Goal: Information Seeking & Learning: Learn about a topic

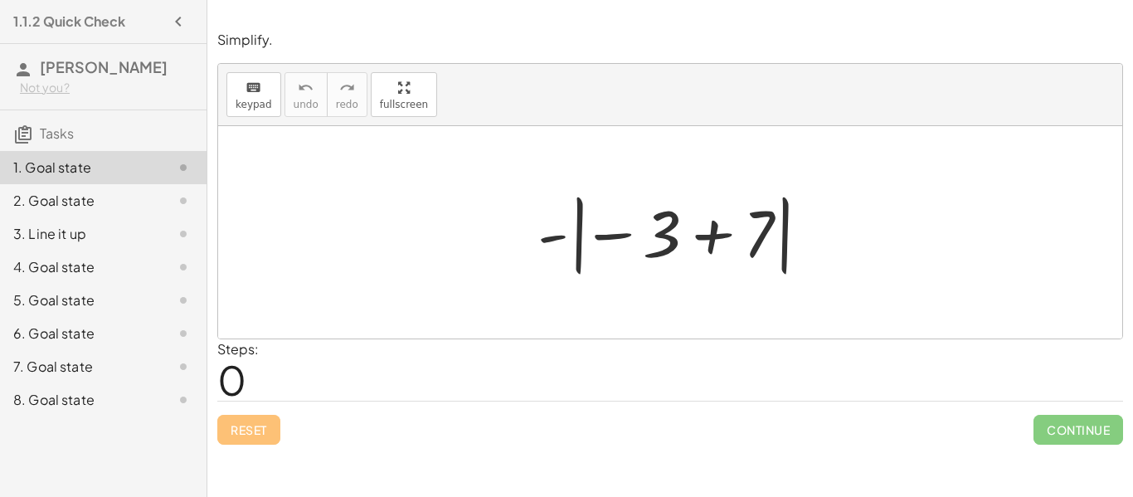
click at [231, 363] on span "0" at bounding box center [231, 379] width 29 height 51
click at [248, 96] on button "keyboard keypad" at bounding box center [253, 94] width 55 height 45
click at [245, 374] on span "0" at bounding box center [231, 379] width 29 height 51
click at [236, 383] on span "0" at bounding box center [231, 379] width 29 height 51
click at [244, 374] on span "0" at bounding box center [231, 379] width 29 height 51
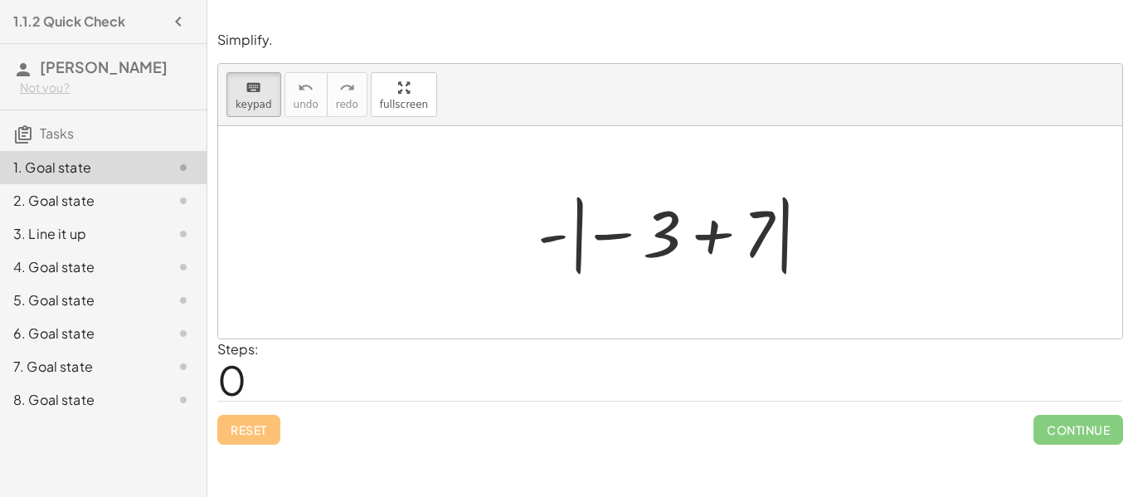
click at [235, 357] on span "0" at bounding box center [231, 379] width 29 height 51
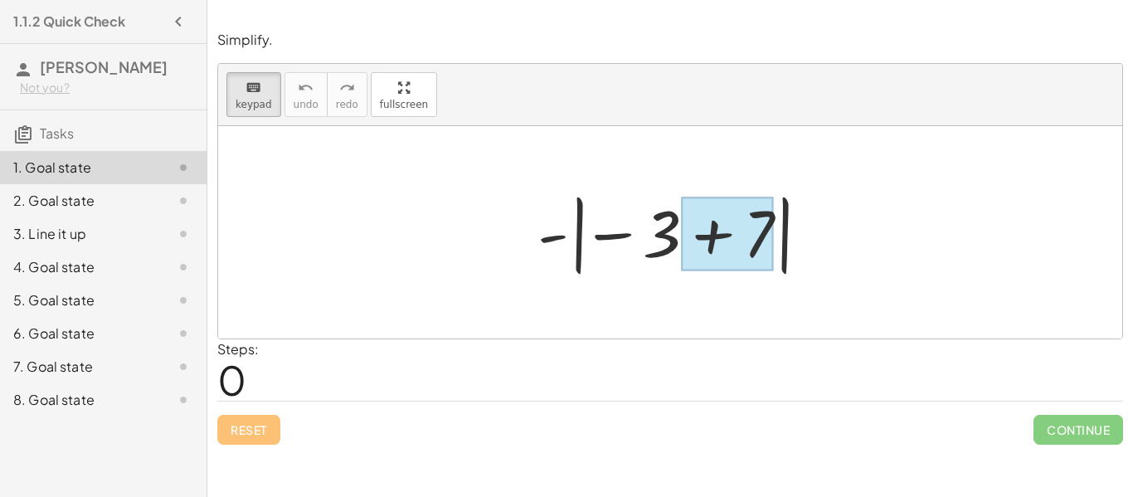
click at [755, 223] on div at bounding box center [727, 234] width 93 height 74
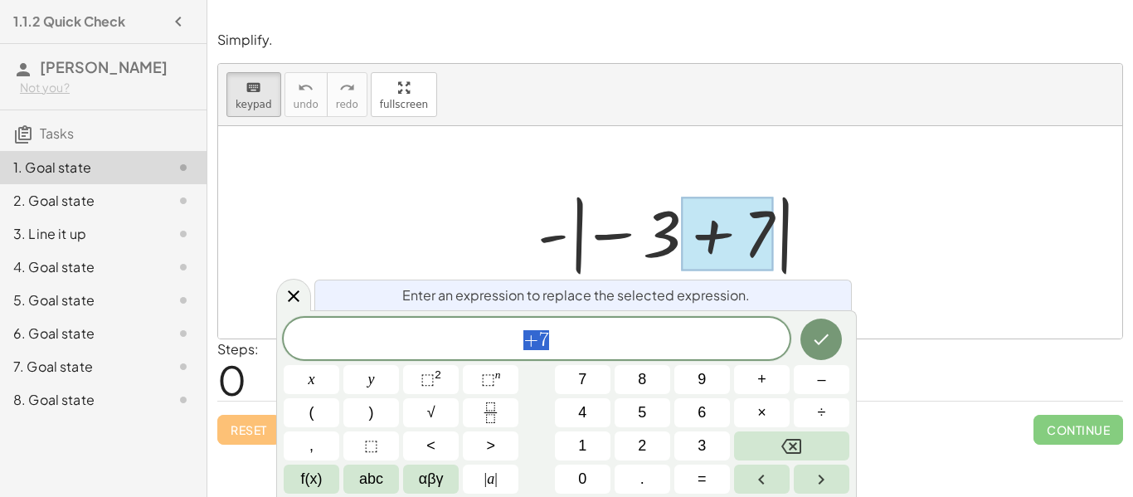
scroll to position [1, 0]
click at [284, 290] on icon at bounding box center [294, 296] width 20 height 20
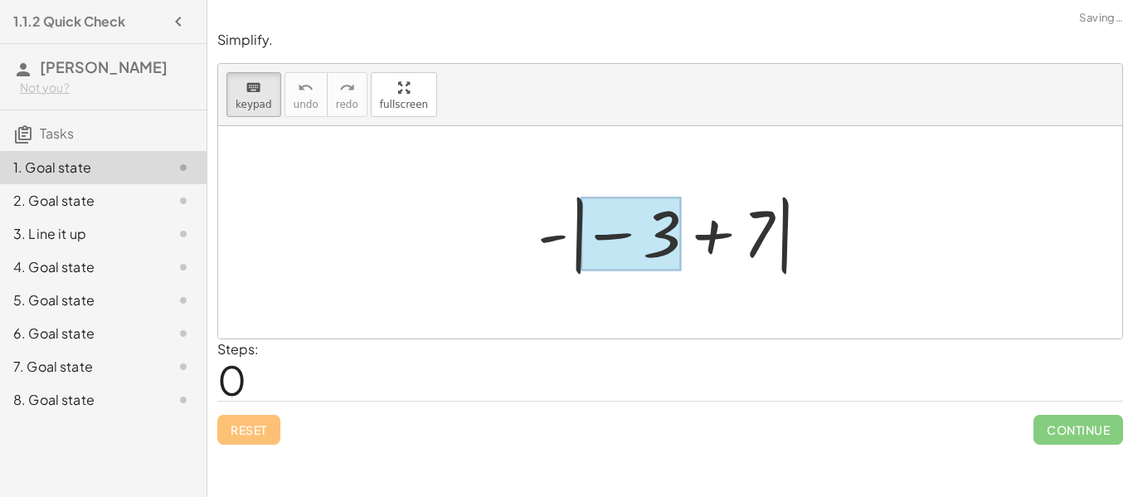
drag, startPoint x: 712, startPoint y: 228, endPoint x: 674, endPoint y: 228, distance: 37.3
click at [674, 228] on div at bounding box center [631, 234] width 100 height 74
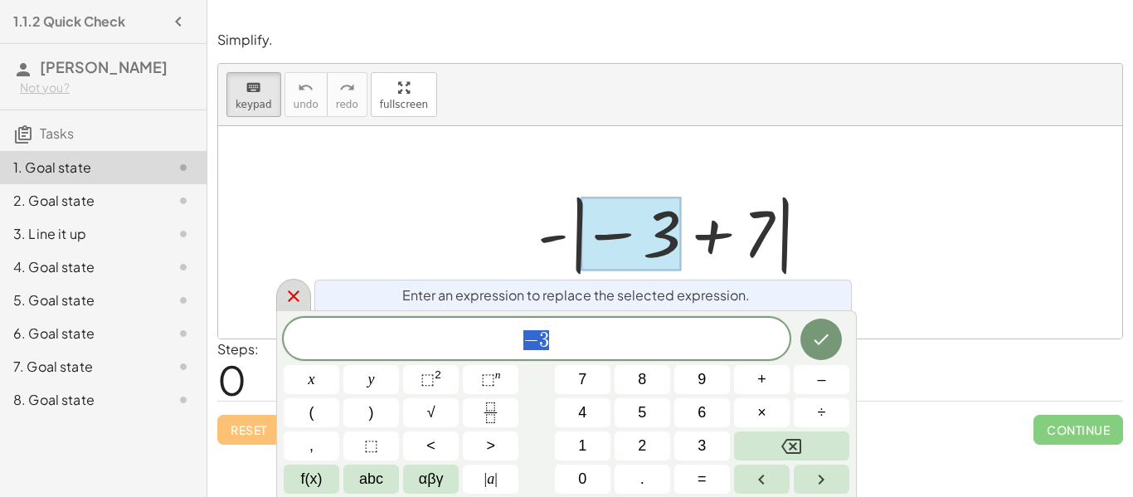
click at [287, 290] on icon at bounding box center [294, 296] width 20 height 20
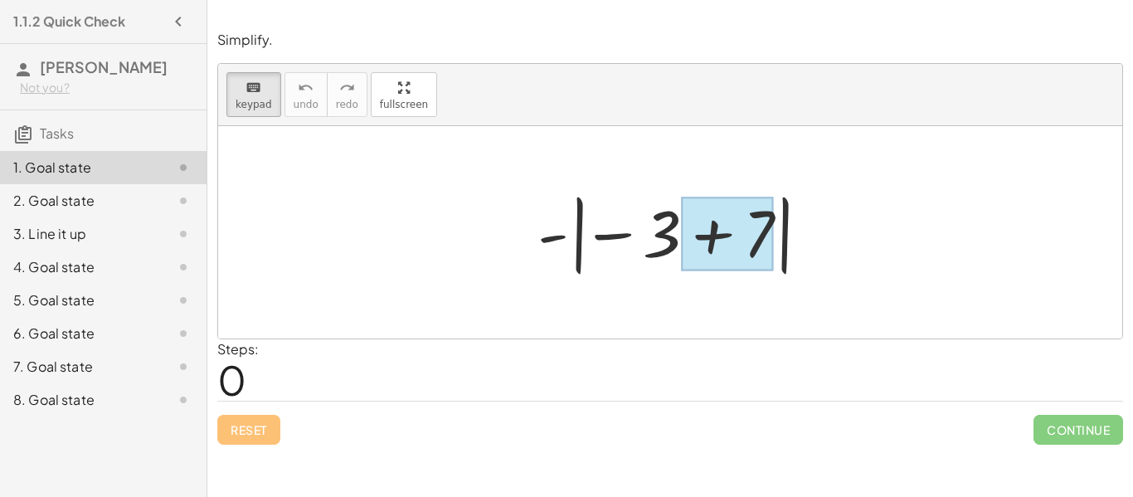
click at [736, 226] on div at bounding box center [727, 234] width 93 height 74
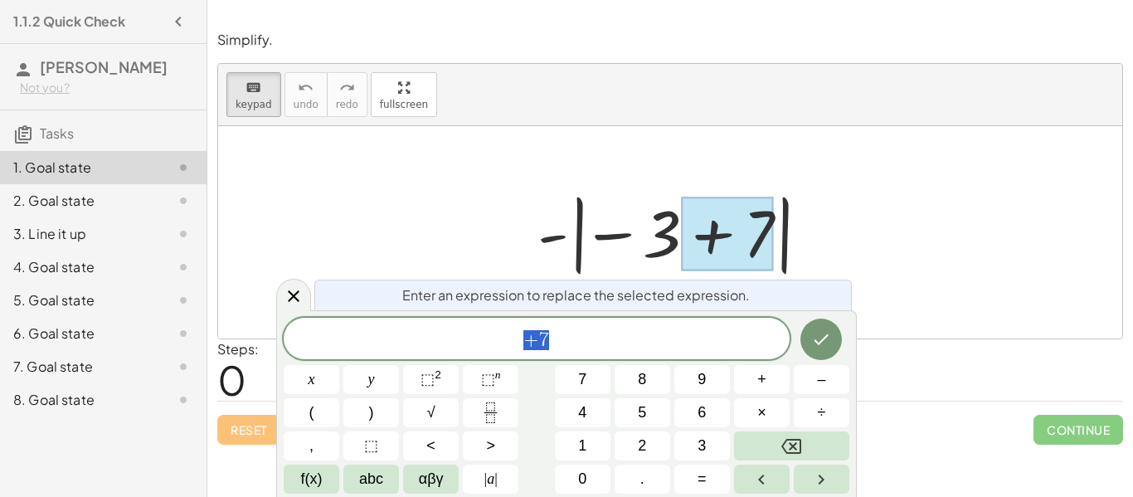
scroll to position [2, 0]
click at [777, 377] on button "+" at bounding box center [762, 379] width 56 height 29
click at [288, 289] on icon at bounding box center [294, 296] width 20 height 20
click at [279, 297] on div at bounding box center [293, 295] width 35 height 32
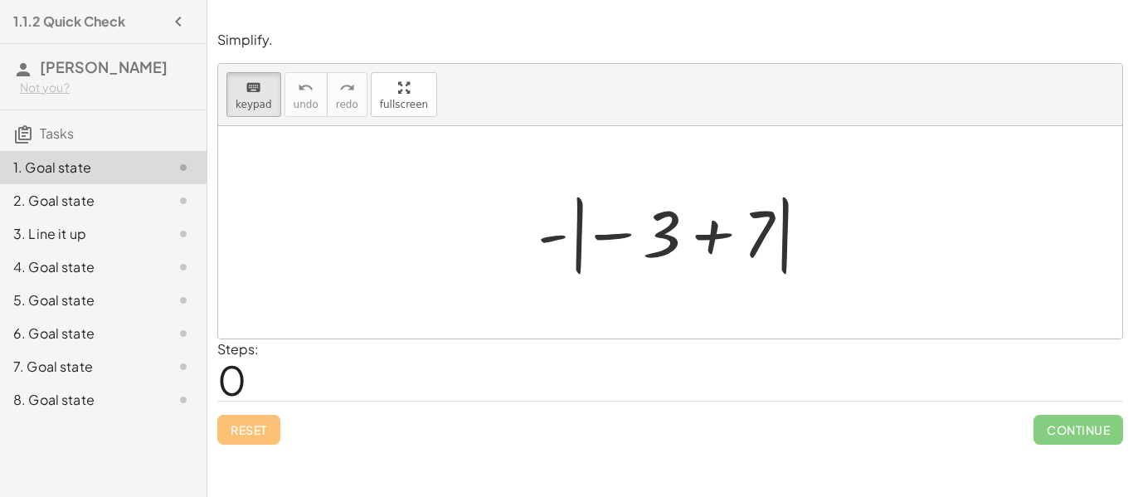
click at [712, 225] on div at bounding box center [676, 233] width 295 height 92
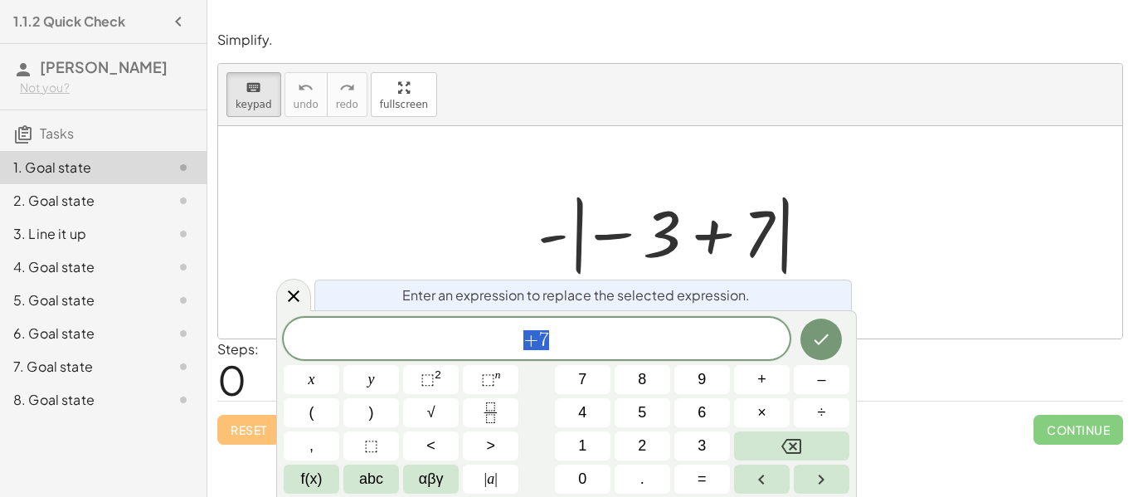
click at [694, 239] on div at bounding box center [676, 233] width 295 height 92
click at [702, 250] on div at bounding box center [676, 233] width 295 height 92
click at [703, 245] on div at bounding box center [676, 233] width 295 height 92
click at [299, 300] on icon at bounding box center [294, 296] width 12 height 12
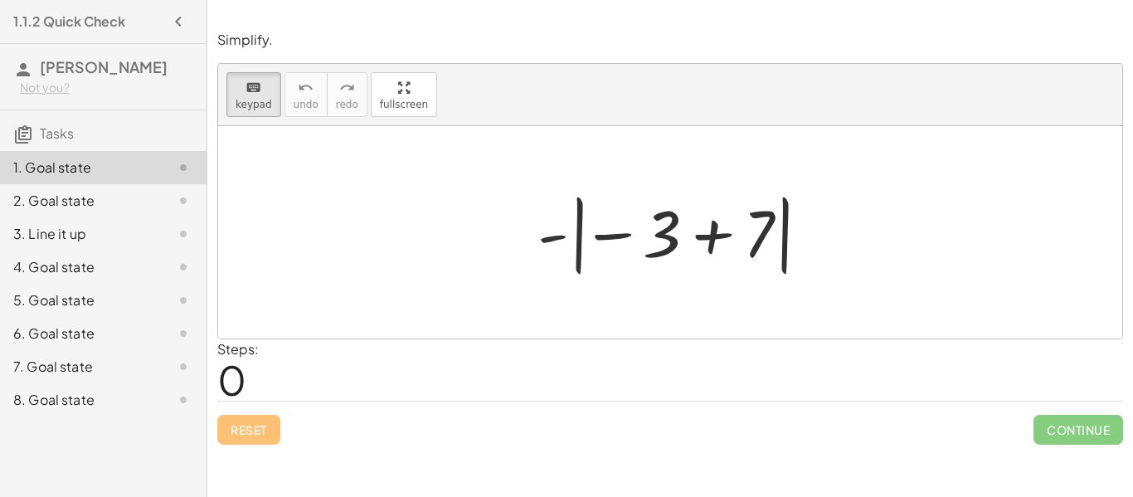
click at [734, 242] on div at bounding box center [676, 233] width 295 height 92
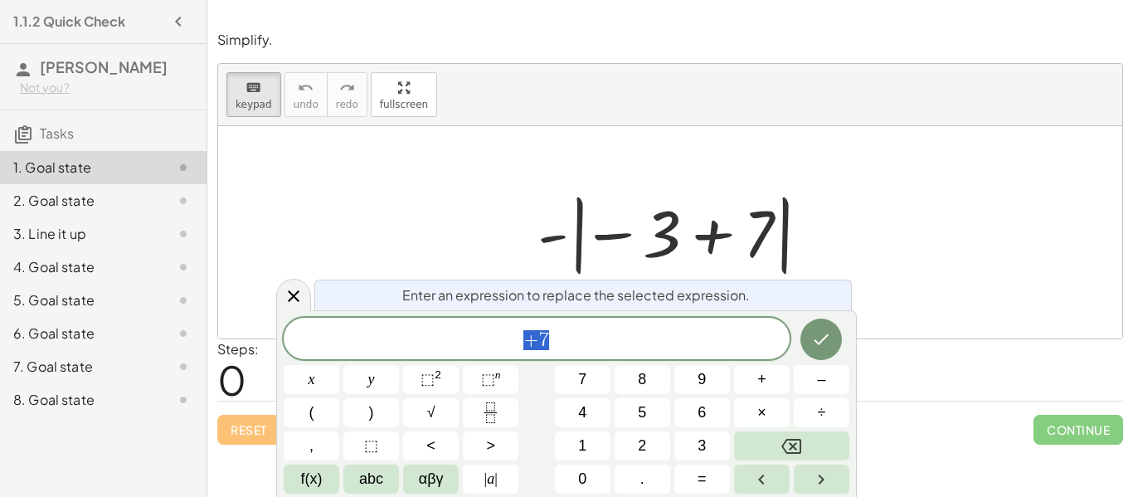
scroll to position [4, 0]
click at [709, 239] on div at bounding box center [676, 233] width 295 height 92
click at [282, 300] on div at bounding box center [293, 295] width 35 height 32
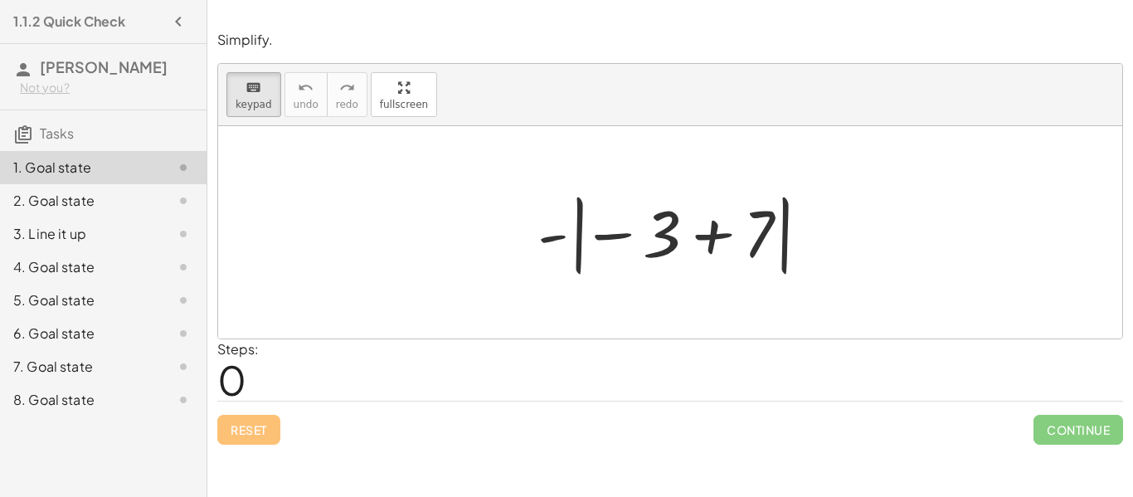
click at [712, 234] on div at bounding box center [676, 233] width 295 height 92
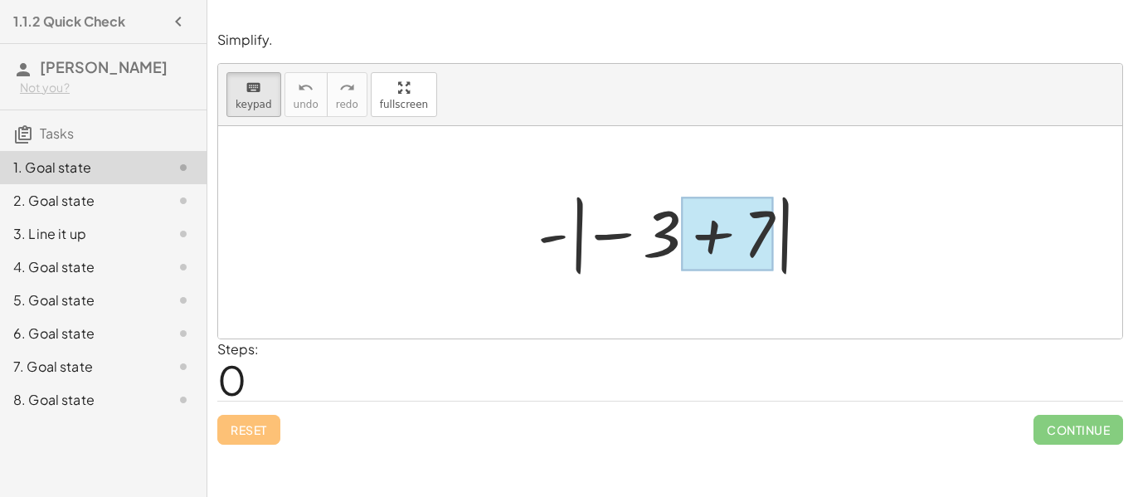
click at [709, 250] on div at bounding box center [727, 234] width 93 height 74
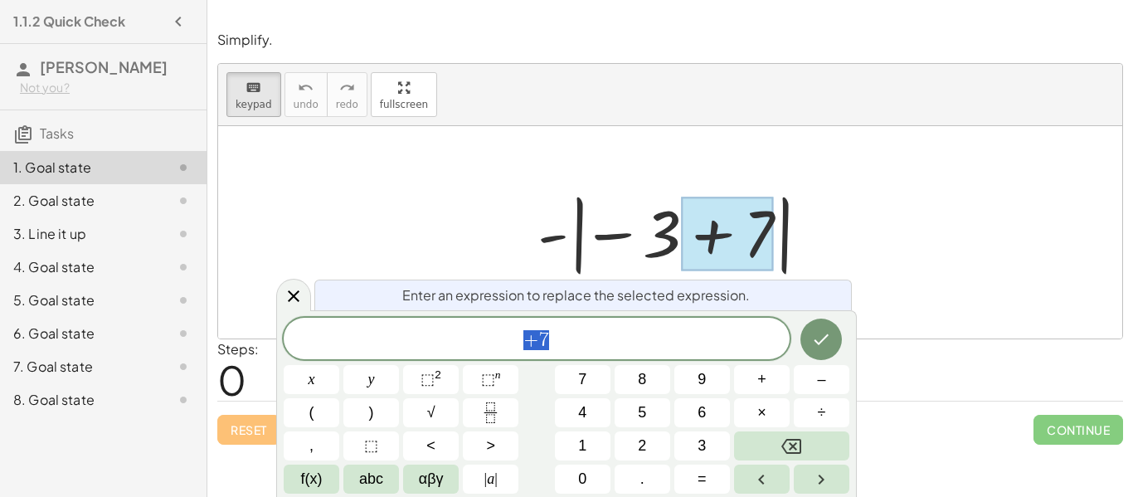
click at [848, 239] on div at bounding box center [670, 232] width 904 height 212
click at [764, 224] on div at bounding box center [727, 234] width 93 height 74
click at [773, 218] on div at bounding box center [727, 234] width 93 height 74
click at [772, 217] on div at bounding box center [727, 234] width 93 height 74
click at [766, 229] on div at bounding box center [727, 234] width 93 height 74
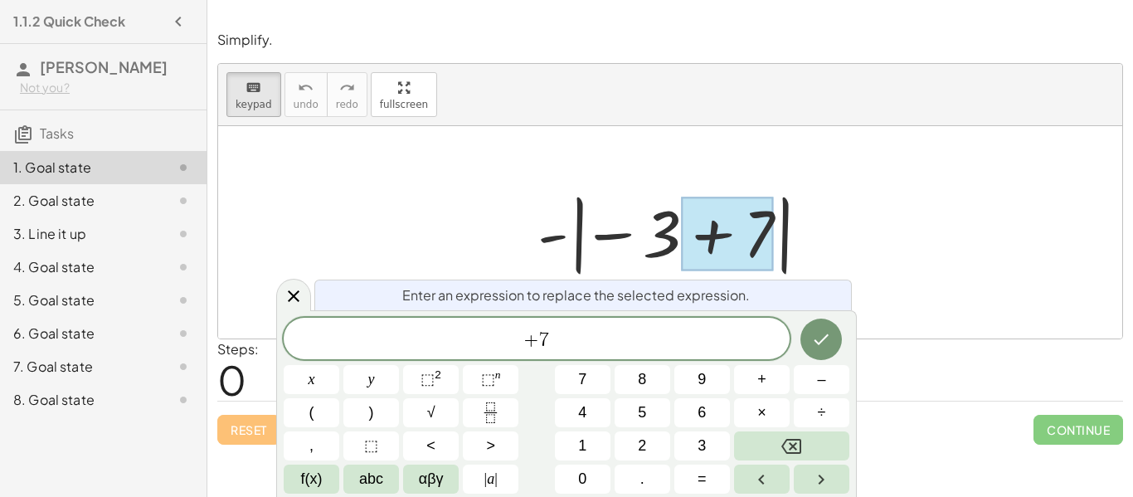
click at [828, 342] on icon "Done" at bounding box center [821, 339] width 20 height 20
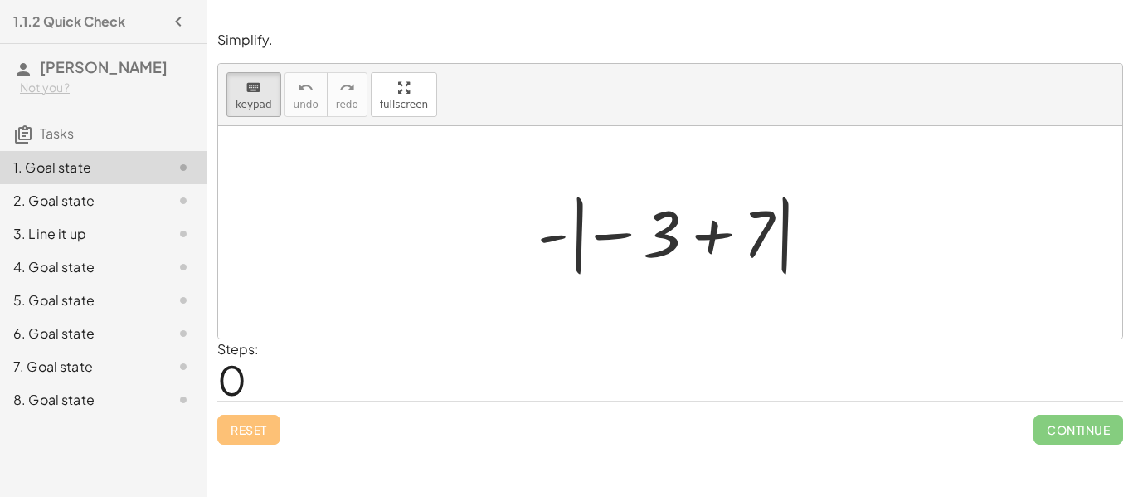
scroll to position [0, 0]
click at [765, 225] on div at bounding box center [676, 233] width 295 height 92
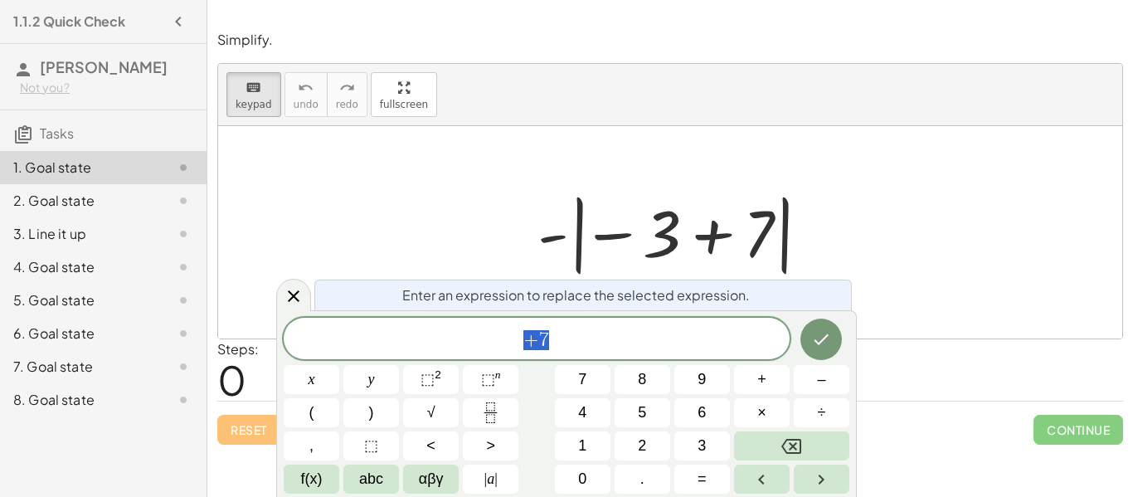
scroll to position [7, 0]
click at [0, 0] on div "Simplify. keyboard keypad undo undo redo redo fullscreen - | − 3 + 7 | × Steps:…" at bounding box center [0, 0] width 0 height 0
click at [814, 426] on button "÷" at bounding box center [822, 412] width 56 height 29
click at [819, 376] on span "–" at bounding box center [821, 379] width 8 height 22
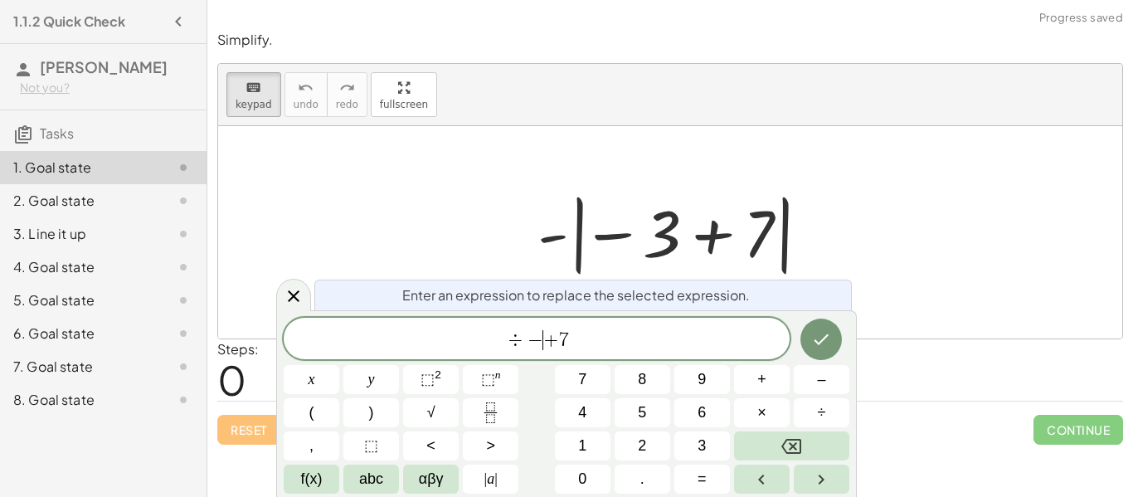
click at [809, 446] on button "Backspace" at bounding box center [791, 445] width 115 height 29
click at [812, 447] on button "Backspace" at bounding box center [791, 445] width 115 height 29
click at [815, 454] on button "Backspace" at bounding box center [791, 445] width 115 height 29
click at [817, 457] on button "Backspace" at bounding box center [791, 445] width 115 height 29
click at [814, 457] on button "Backspace" at bounding box center [791, 445] width 115 height 29
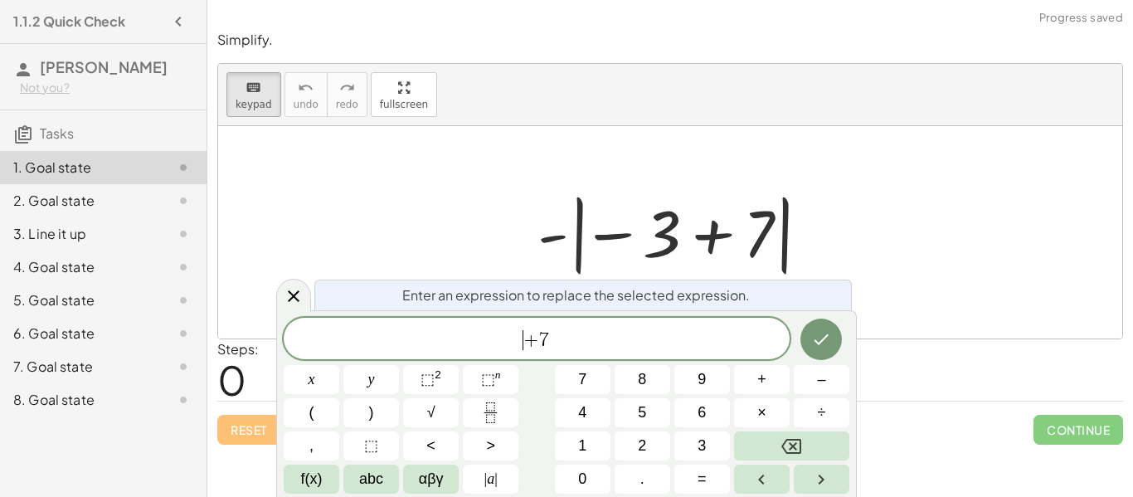
click at [673, 352] on div "​ + 7" at bounding box center [537, 338] width 506 height 41
click at [810, 442] on button "Backspace" at bounding box center [791, 445] width 115 height 29
click at [813, 456] on button "Backspace" at bounding box center [791, 445] width 115 height 29
click at [813, 453] on button "Backspace" at bounding box center [791, 445] width 115 height 29
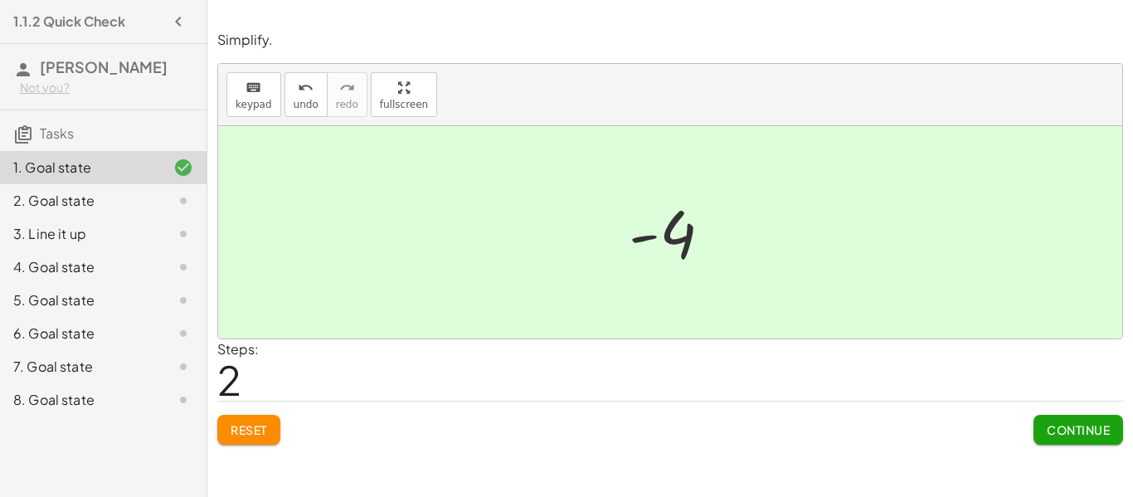
click at [1076, 440] on button "Continue" at bounding box center [1078, 430] width 90 height 30
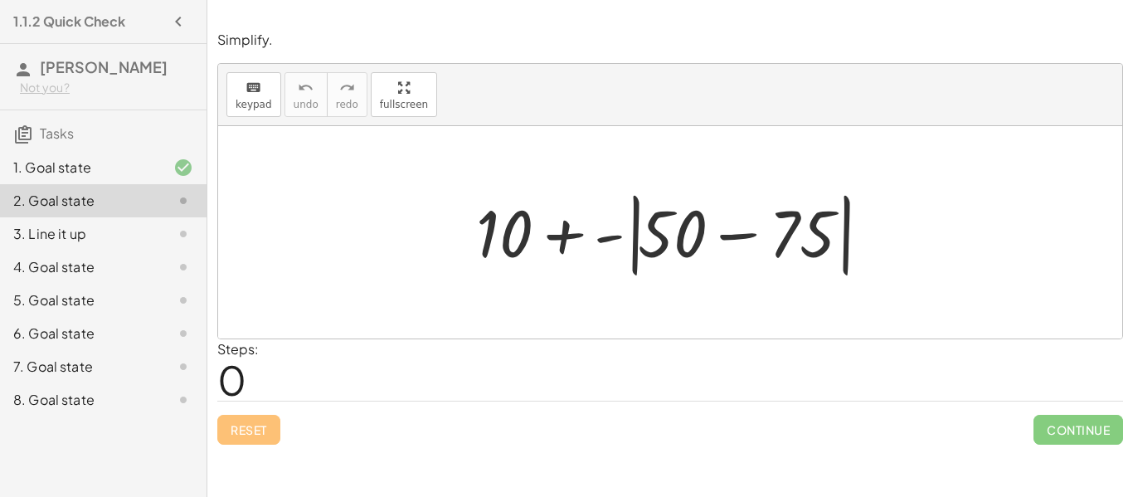
click at [731, 235] on div at bounding box center [677, 232] width 418 height 95
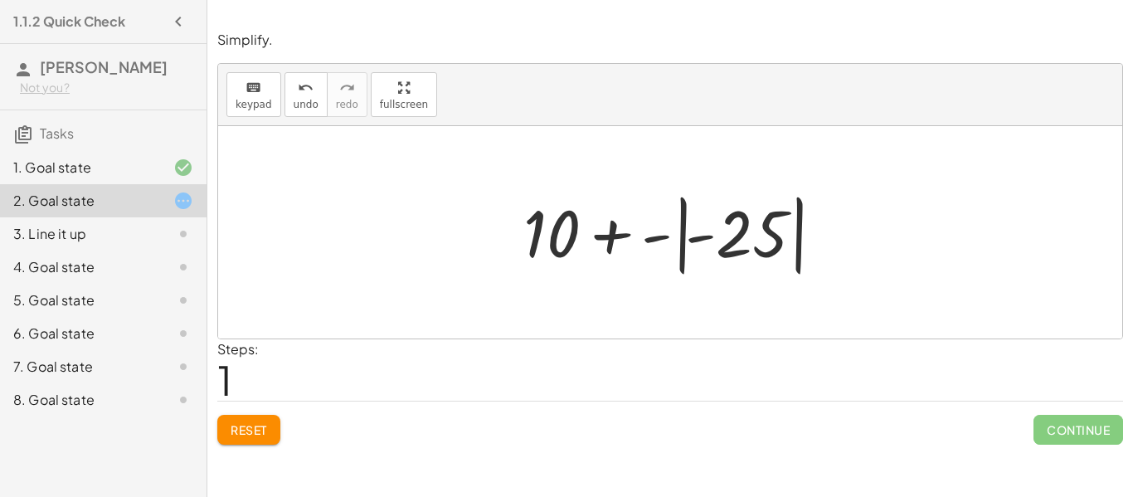
click at [607, 229] on div at bounding box center [676, 233] width 323 height 92
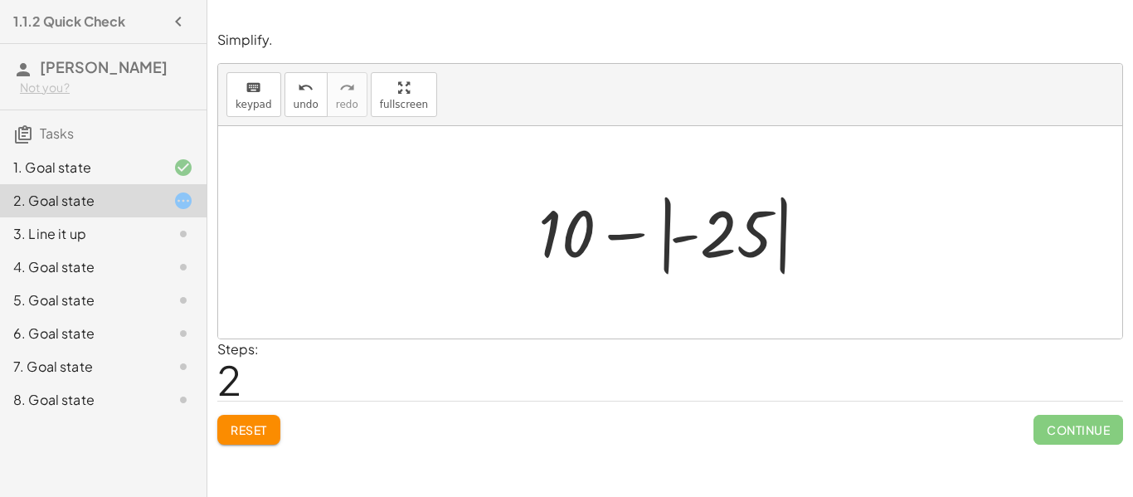
click at [634, 231] on div at bounding box center [676, 233] width 293 height 92
click at [666, 233] on div at bounding box center [676, 233] width 293 height 92
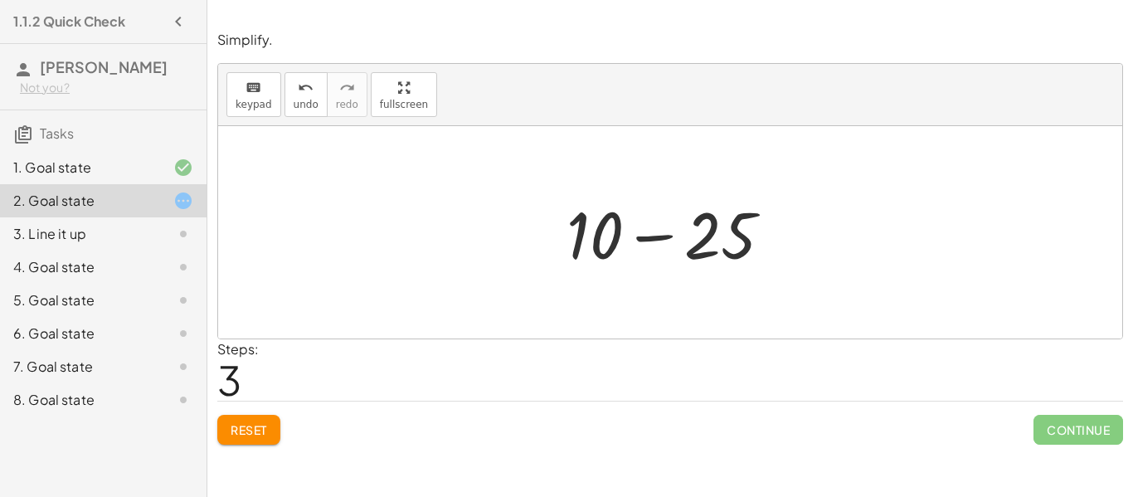
click at [654, 238] on div at bounding box center [676, 232] width 236 height 85
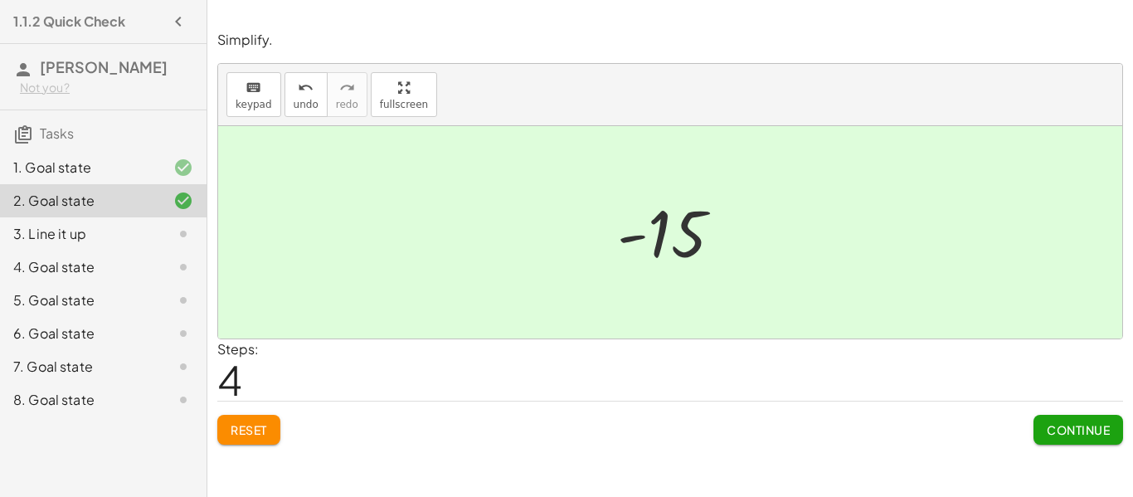
click at [1057, 433] on span "Continue" at bounding box center [1078, 429] width 63 height 15
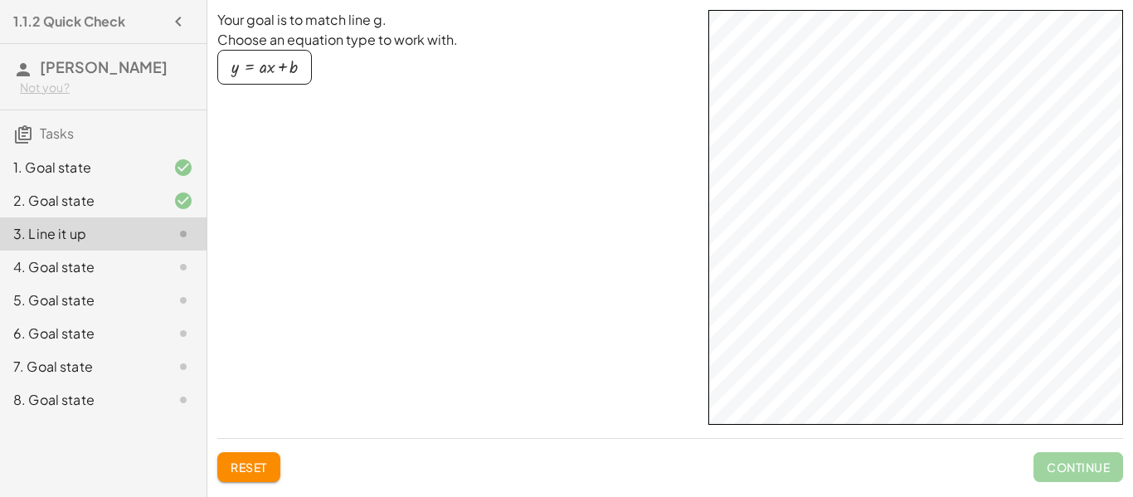
click at [1110, 0] on html "1.1.2 Quick Check [PERSON_NAME] Not you? Tasks 1. Goal state 2. Goal state 3. L…" at bounding box center [566, 252] width 1133 height 505
click at [181, 317] on div "4. Goal state" at bounding box center [103, 333] width 206 height 33
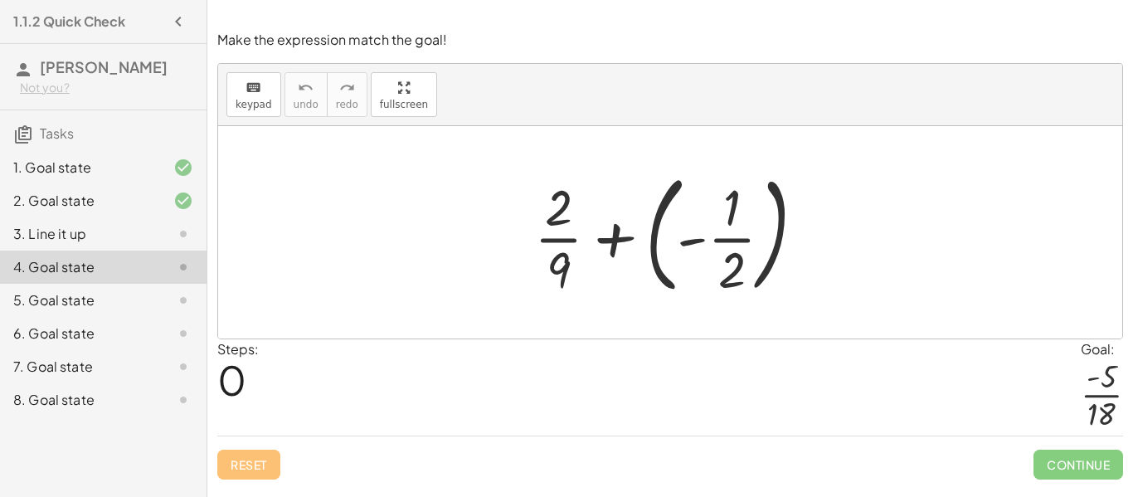
click at [610, 240] on div at bounding box center [676, 232] width 301 height 138
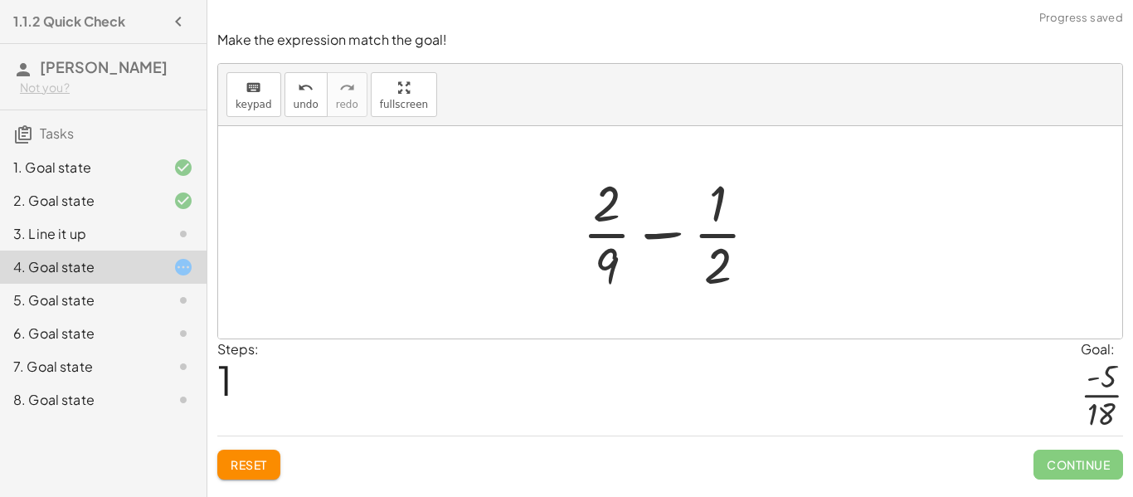
click at [661, 231] on div at bounding box center [677, 232] width 206 height 128
click at [602, 269] on div at bounding box center [677, 232] width 206 height 128
click at [618, 264] on div at bounding box center [677, 232] width 206 height 128
click at [602, 220] on div at bounding box center [677, 232] width 206 height 128
click at [605, 187] on div at bounding box center [677, 232] width 206 height 128
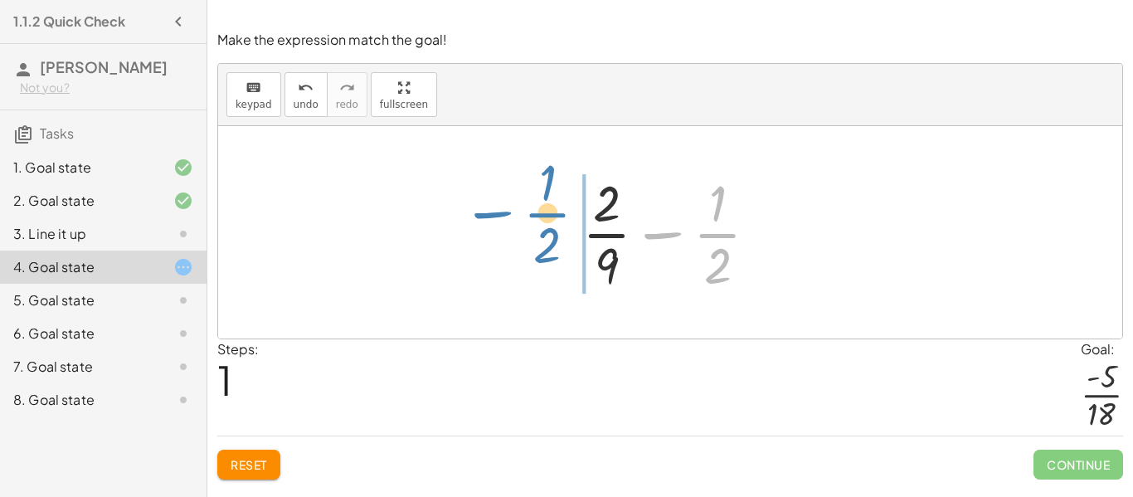
drag, startPoint x: 718, startPoint y: 231, endPoint x: 551, endPoint y: 214, distance: 167.5
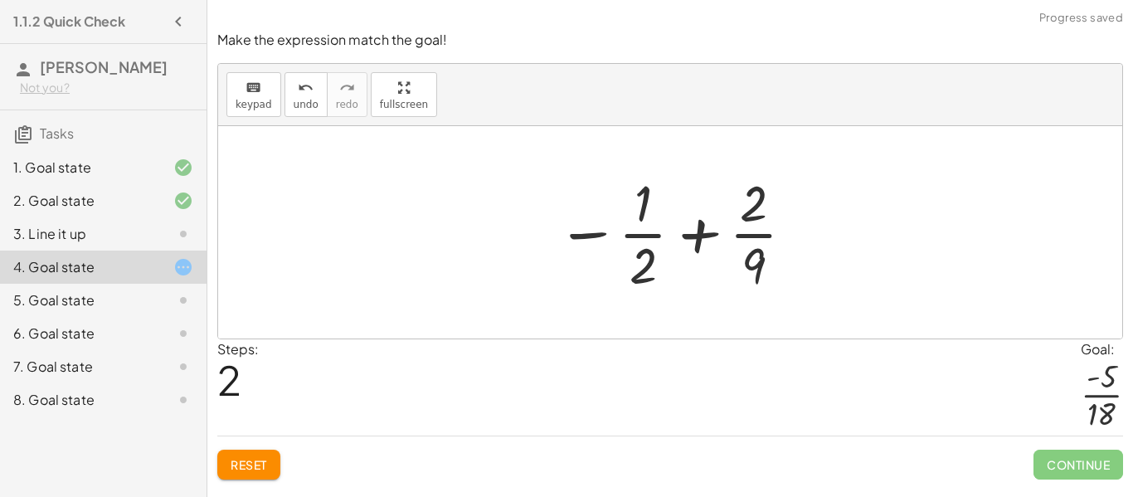
click at [698, 235] on div at bounding box center [676, 232] width 256 height 128
drag, startPoint x: 647, startPoint y: 267, endPoint x: 645, endPoint y: 279, distance: 11.7
click at [645, 279] on div at bounding box center [676, 232] width 256 height 128
drag, startPoint x: 638, startPoint y: 264, endPoint x: 634, endPoint y: 198, distance: 65.6
click at [634, 198] on div at bounding box center [676, 232] width 256 height 128
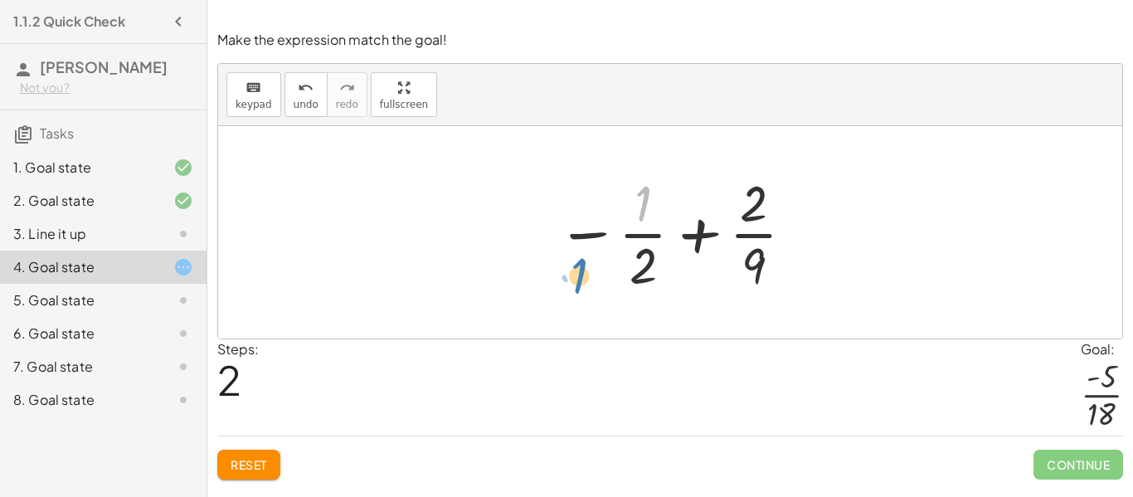
drag, startPoint x: 640, startPoint y: 186, endPoint x: 563, endPoint y: 265, distance: 110.2
click at [563, 265] on div at bounding box center [676, 232] width 256 height 128
click at [747, 198] on div at bounding box center [676, 232] width 256 height 128
drag, startPoint x: 755, startPoint y: 243, endPoint x: 735, endPoint y: 270, distance: 33.2
click at [735, 270] on div at bounding box center [676, 232] width 256 height 128
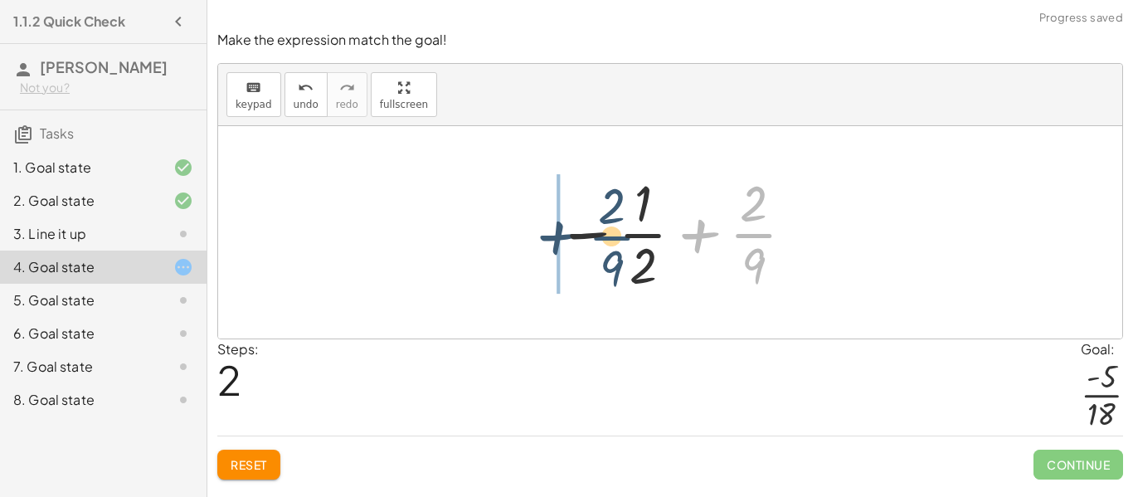
drag, startPoint x: 761, startPoint y: 241, endPoint x: 600, endPoint y: 242, distance: 160.9
click at [600, 242] on div at bounding box center [676, 232] width 256 height 128
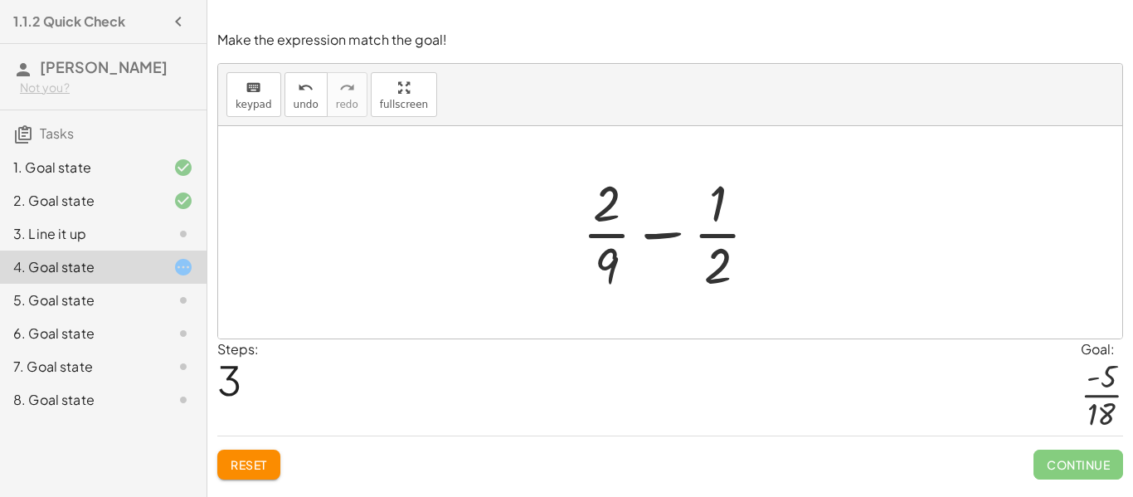
click at [669, 236] on div at bounding box center [677, 232] width 206 height 128
drag, startPoint x: 721, startPoint y: 255, endPoint x: 618, endPoint y: 199, distance: 117.3
click at [618, 199] on div at bounding box center [677, 232] width 206 height 128
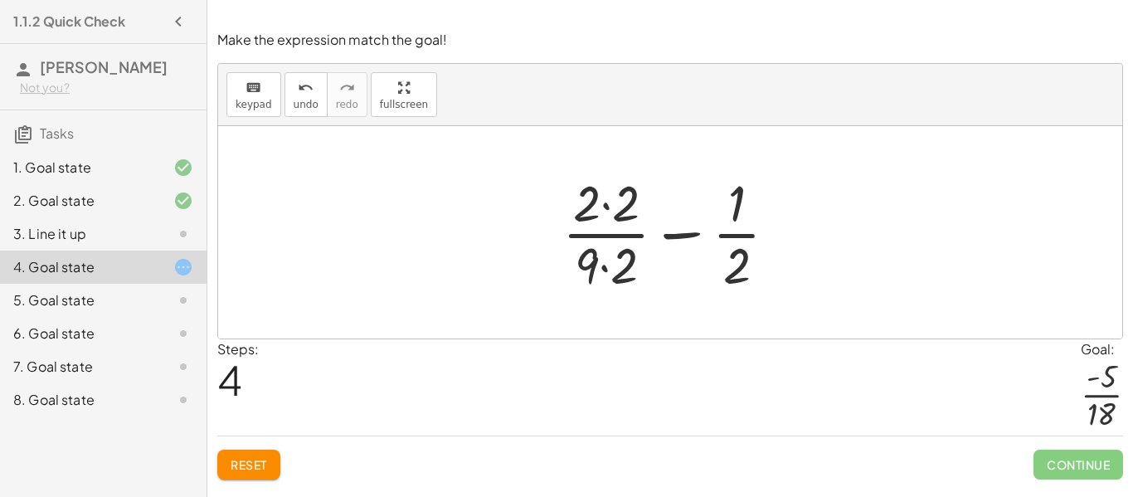
click at [743, 269] on div at bounding box center [676, 232] width 245 height 128
click at [683, 235] on div at bounding box center [676, 232] width 245 height 128
click at [682, 234] on div at bounding box center [676, 232] width 245 height 128
drag, startPoint x: 740, startPoint y: 211, endPoint x: 743, endPoint y: 277, distance: 66.4
click at [668, 227] on div at bounding box center [676, 232] width 245 height 128
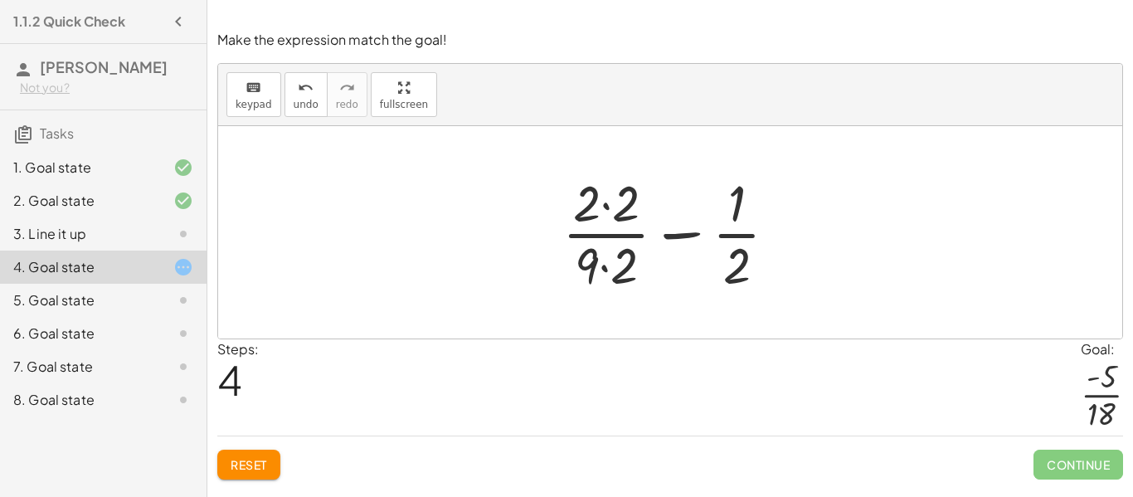
click at [678, 239] on div at bounding box center [676, 232] width 245 height 128
drag, startPoint x: 587, startPoint y: 254, endPoint x: 765, endPoint y: 255, distance: 177.5
click at [765, 255] on div at bounding box center [676, 232] width 245 height 128
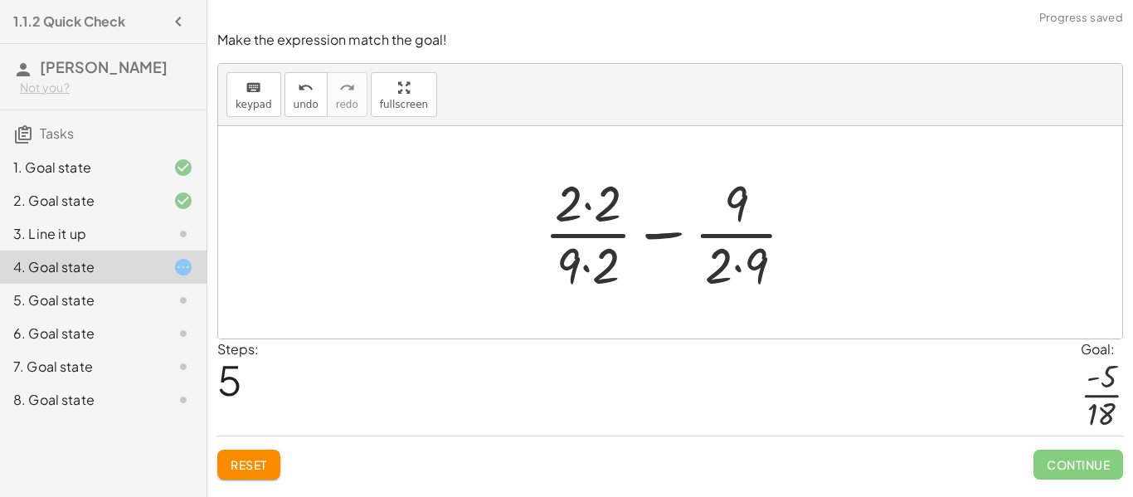
click at [1029, 440] on div "Reset Continue" at bounding box center [670, 457] width 906 height 44
click at [663, 231] on div at bounding box center [676, 232] width 280 height 128
drag, startPoint x: 611, startPoint y: 206, endPoint x: 733, endPoint y: 208, distance: 121.9
click at [733, 208] on div at bounding box center [676, 232] width 280 height 128
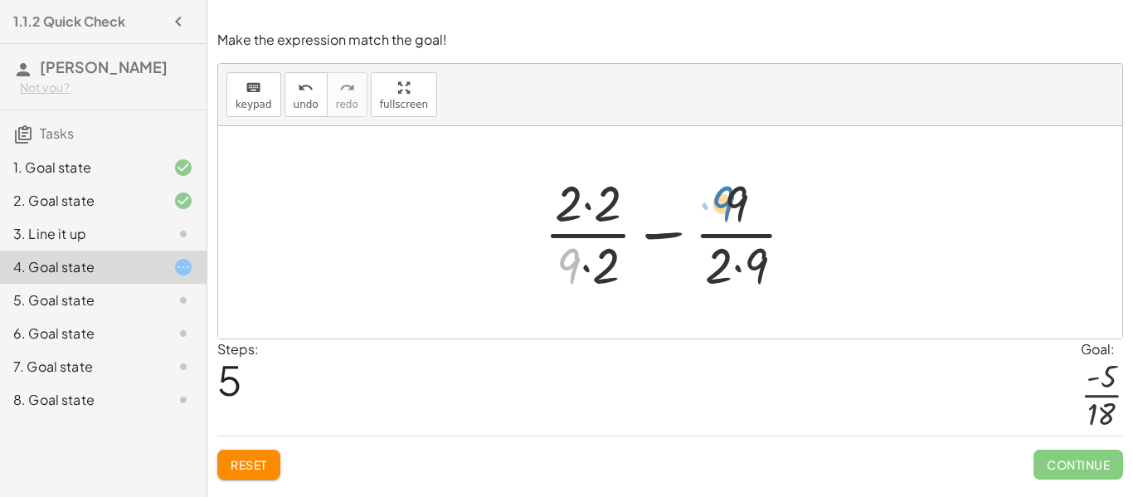
drag, startPoint x: 571, startPoint y: 255, endPoint x: 726, endPoint y: 195, distance: 165.7
click at [726, 195] on div at bounding box center [676, 232] width 280 height 128
drag, startPoint x: 571, startPoint y: 253, endPoint x: 757, endPoint y: 205, distance: 191.9
click at [757, 205] on div at bounding box center [676, 232] width 280 height 128
click at [673, 231] on div at bounding box center [676, 232] width 280 height 128
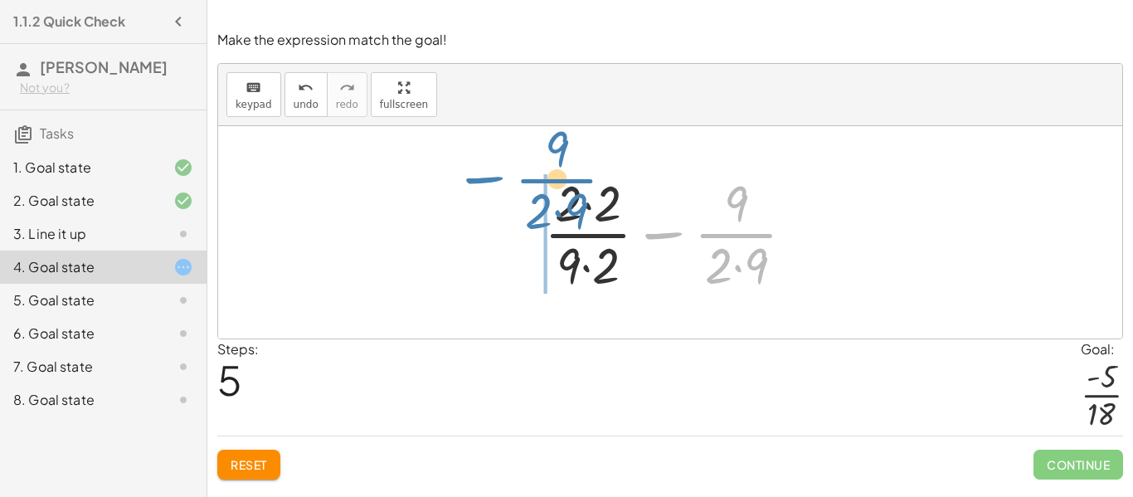
drag, startPoint x: 738, startPoint y: 246, endPoint x: 561, endPoint y: 192, distance: 185.7
click at [561, 192] on div at bounding box center [676, 232] width 280 height 128
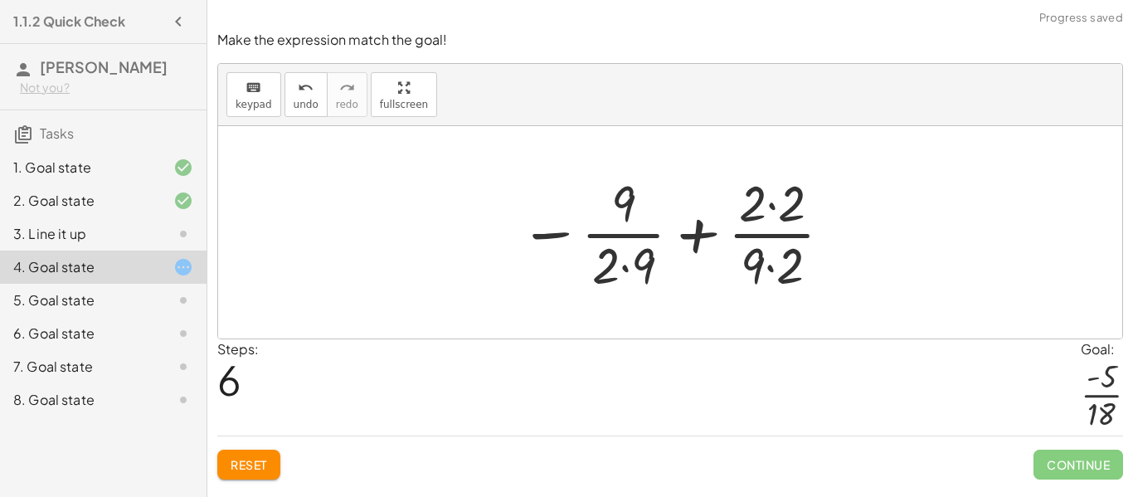
click at [567, 191] on div at bounding box center [677, 232] width 332 height 128
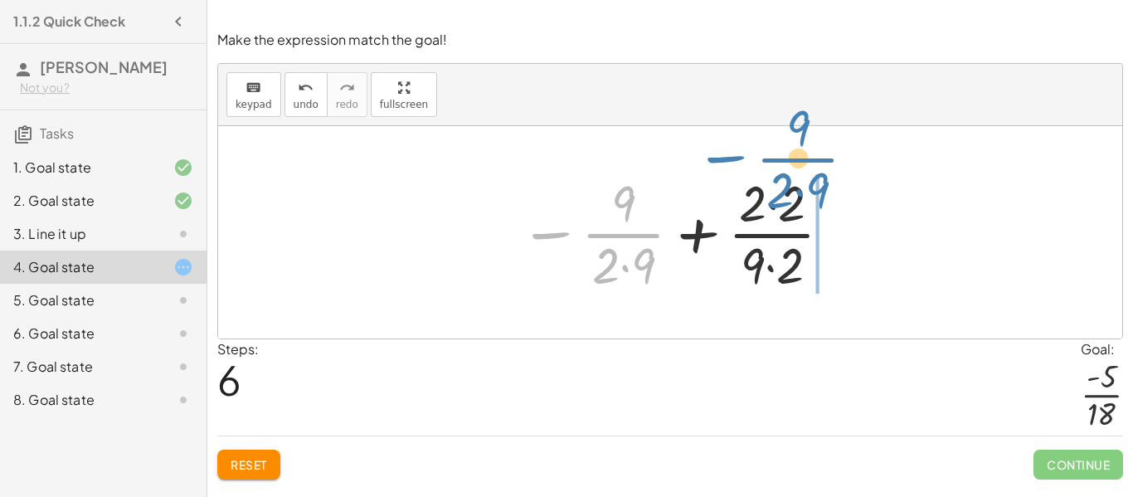
drag, startPoint x: 592, startPoint y: 226, endPoint x: 770, endPoint y: 155, distance: 191.3
click at [770, 155] on div "+ · 2 · 9 + ( - · 1 · 2 ) + · 2 · 9 − · 1 · 2 − · 1 · 2 + · 2 · 9 + · 2 · 9 − ·…" at bounding box center [670, 232] width 904 height 212
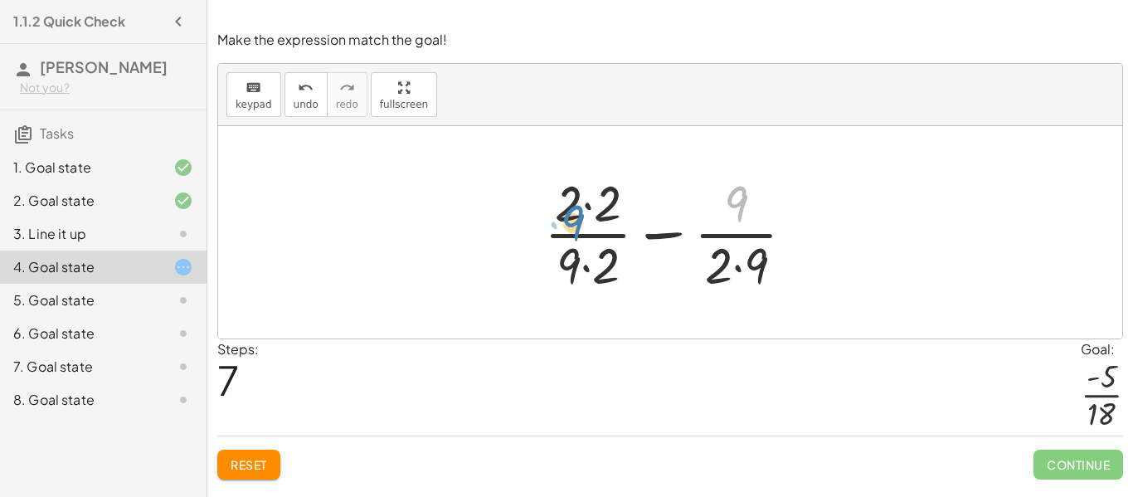
drag, startPoint x: 733, startPoint y: 201, endPoint x: 568, endPoint y: 215, distance: 165.6
click at [568, 215] on div at bounding box center [676, 232] width 280 height 128
click at [735, 197] on div at bounding box center [676, 232] width 280 height 128
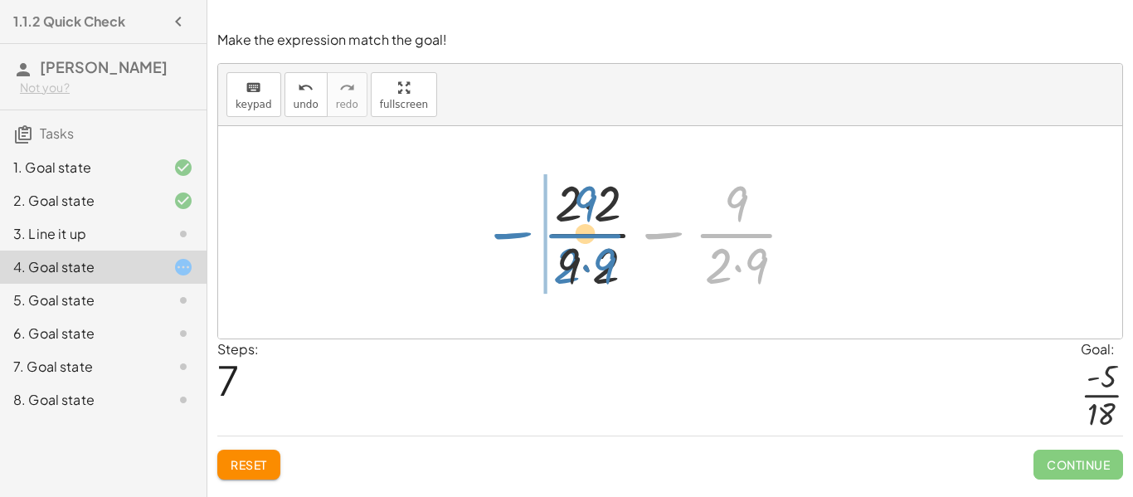
drag, startPoint x: 727, startPoint y: 232, endPoint x: 575, endPoint y: 232, distance: 152.6
click at [575, 232] on div at bounding box center [676, 232] width 280 height 128
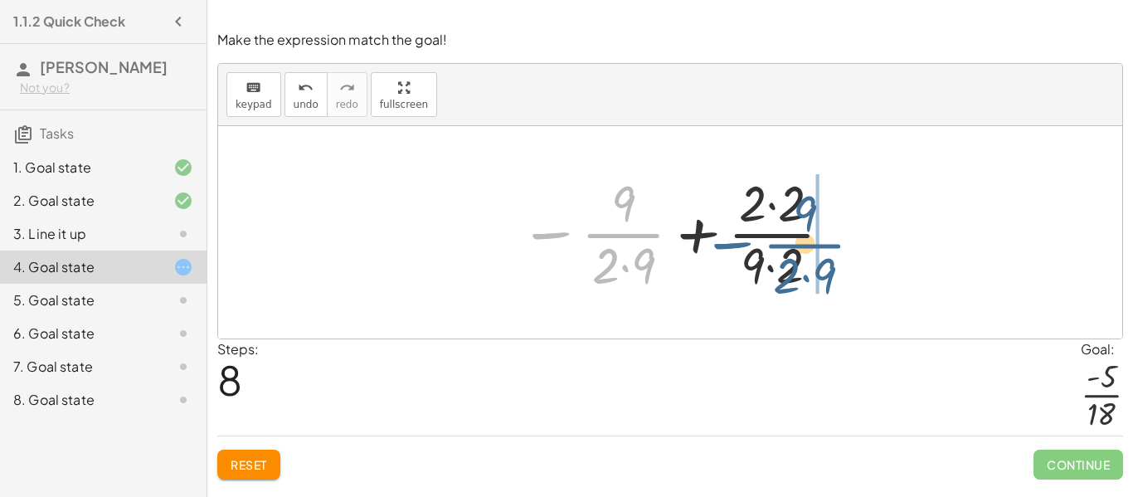
drag, startPoint x: 608, startPoint y: 240, endPoint x: 797, endPoint y: 250, distance: 189.3
click at [797, 250] on div at bounding box center [677, 232] width 332 height 128
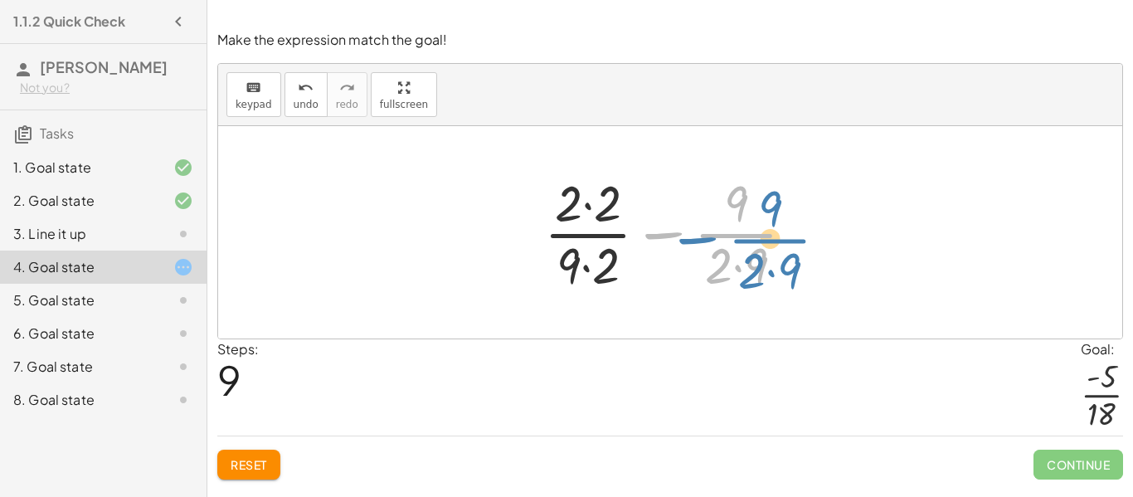
drag, startPoint x: 678, startPoint y: 232, endPoint x: 711, endPoint y: 237, distance: 33.5
click at [711, 237] on div at bounding box center [676, 232] width 280 height 128
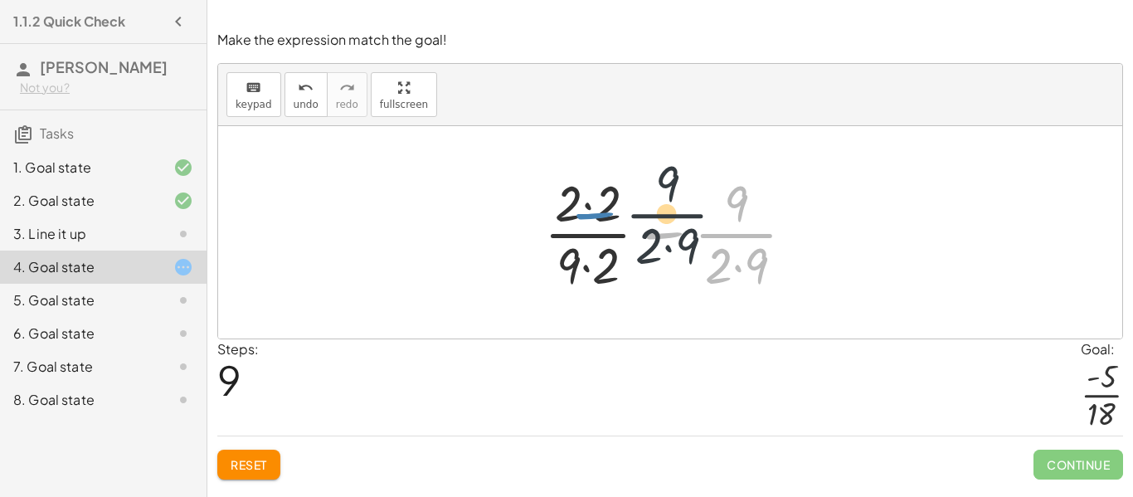
drag, startPoint x: 670, startPoint y: 236, endPoint x: 600, endPoint y: 216, distance: 73.2
click at [600, 216] on div at bounding box center [676, 232] width 280 height 128
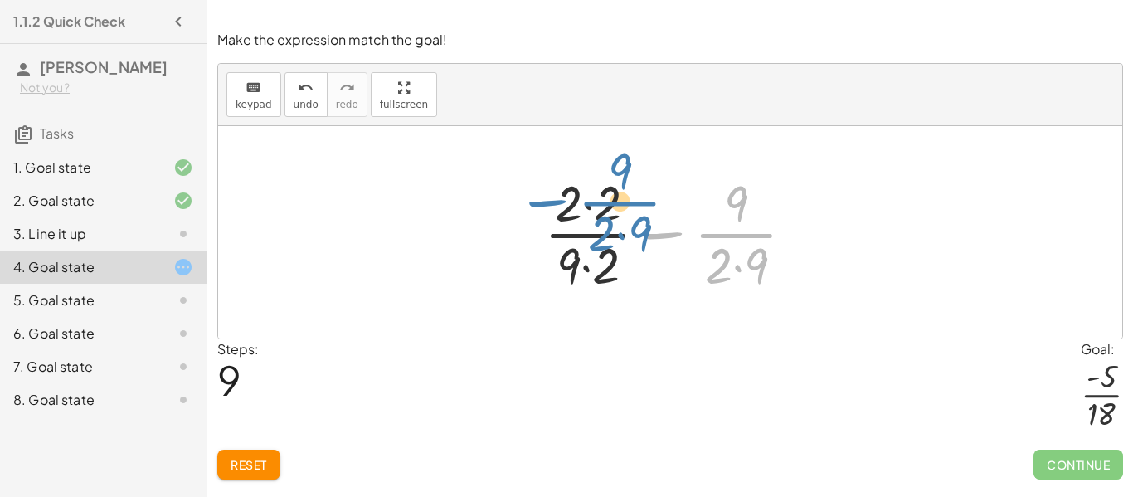
drag, startPoint x: 653, startPoint y: 231, endPoint x: 535, endPoint y: 199, distance: 122.9
click at [536, 199] on div at bounding box center [676, 232] width 280 height 128
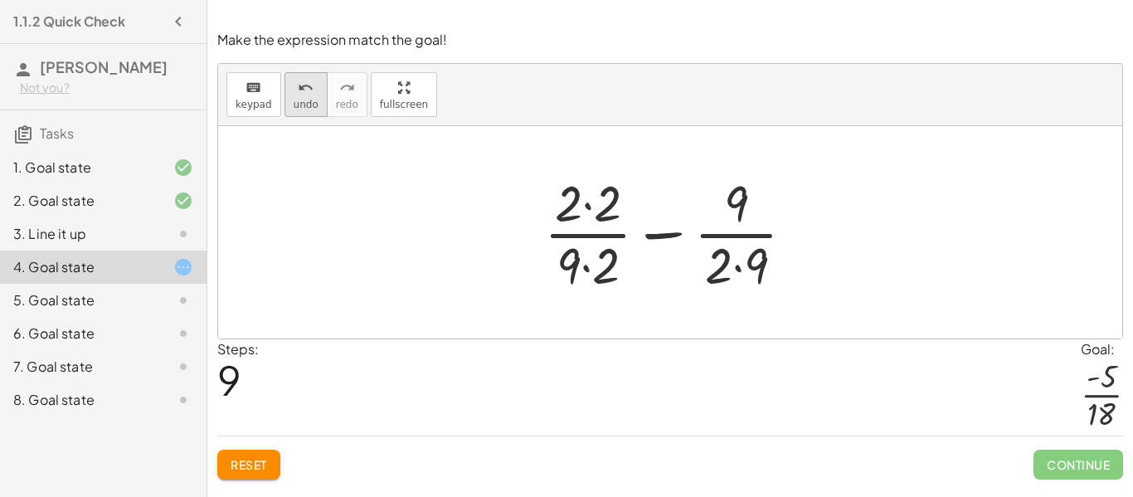
click at [315, 82] on button "undo undo" at bounding box center [305, 94] width 43 height 45
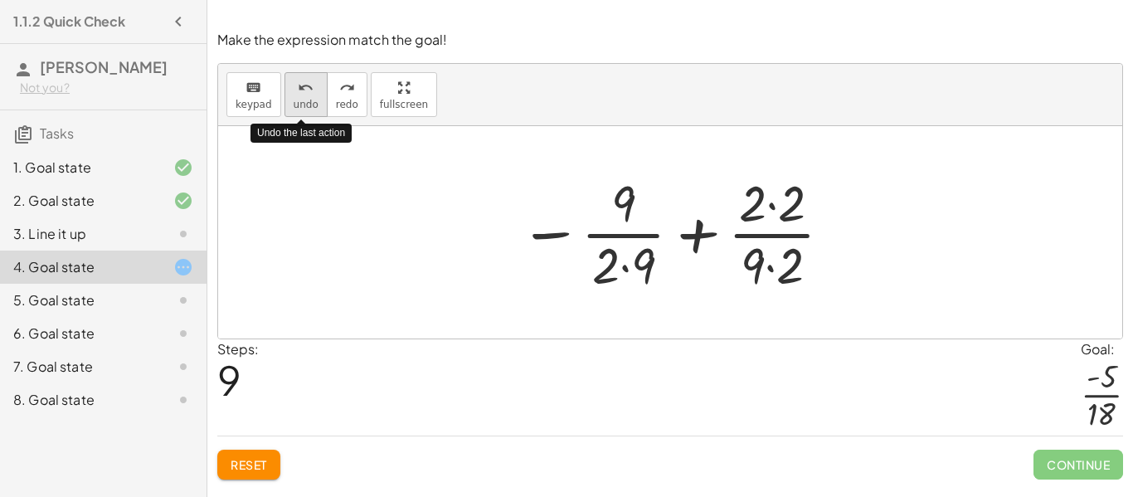
click at [314, 84] on button "undo undo" at bounding box center [305, 94] width 43 height 45
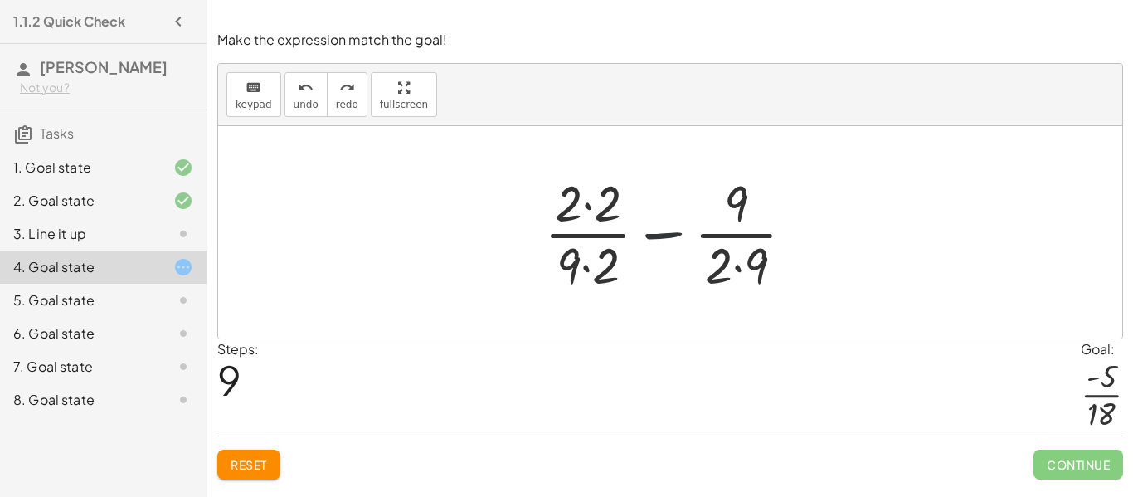
click at [661, 231] on div at bounding box center [676, 232] width 280 height 128
click at [741, 228] on div at bounding box center [676, 232] width 280 height 128
